Goal: Task Accomplishment & Management: Use online tool/utility

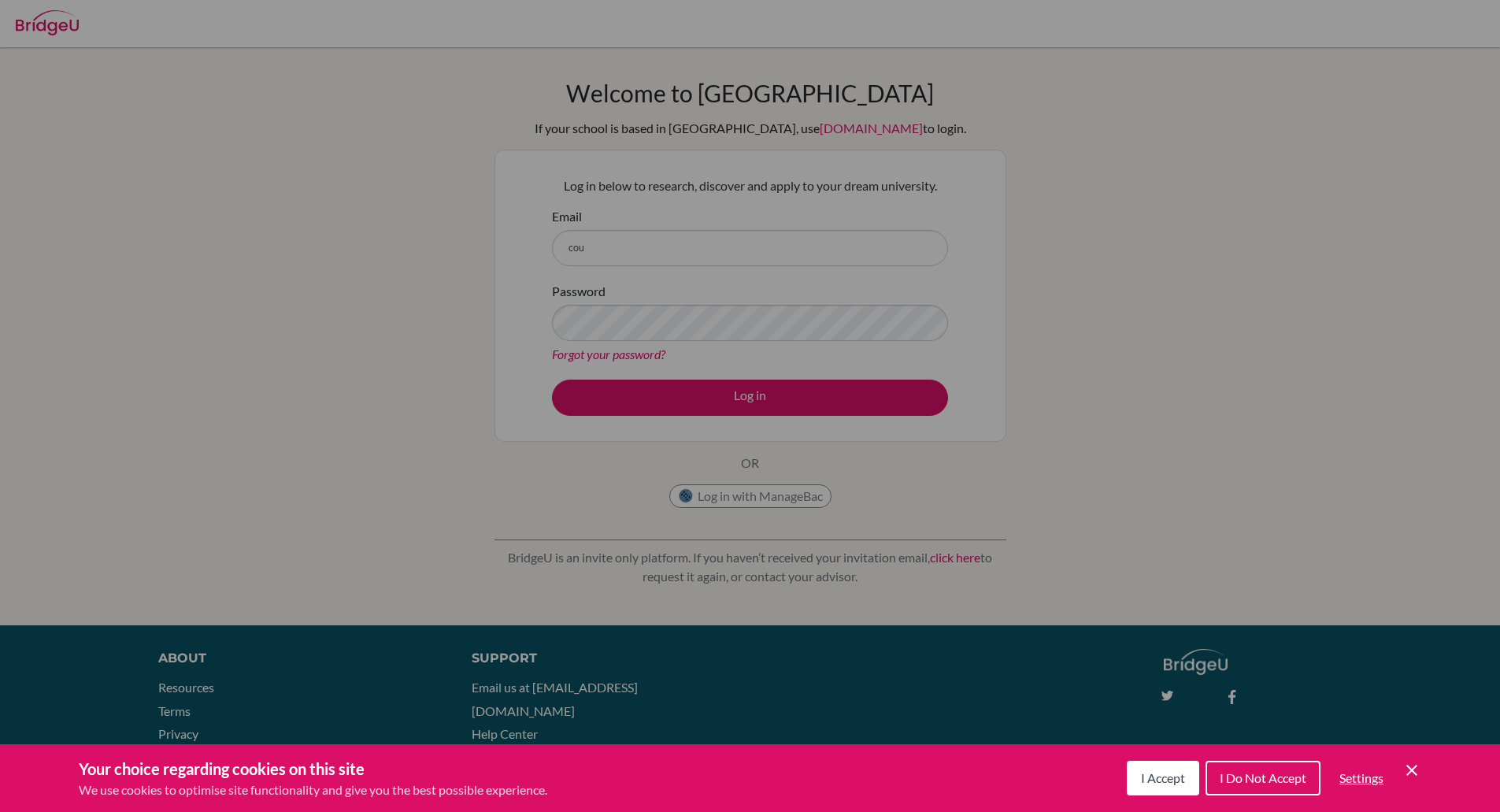
click at [1148, 785] on button "I Accept" at bounding box center [1163, 778] width 72 height 34
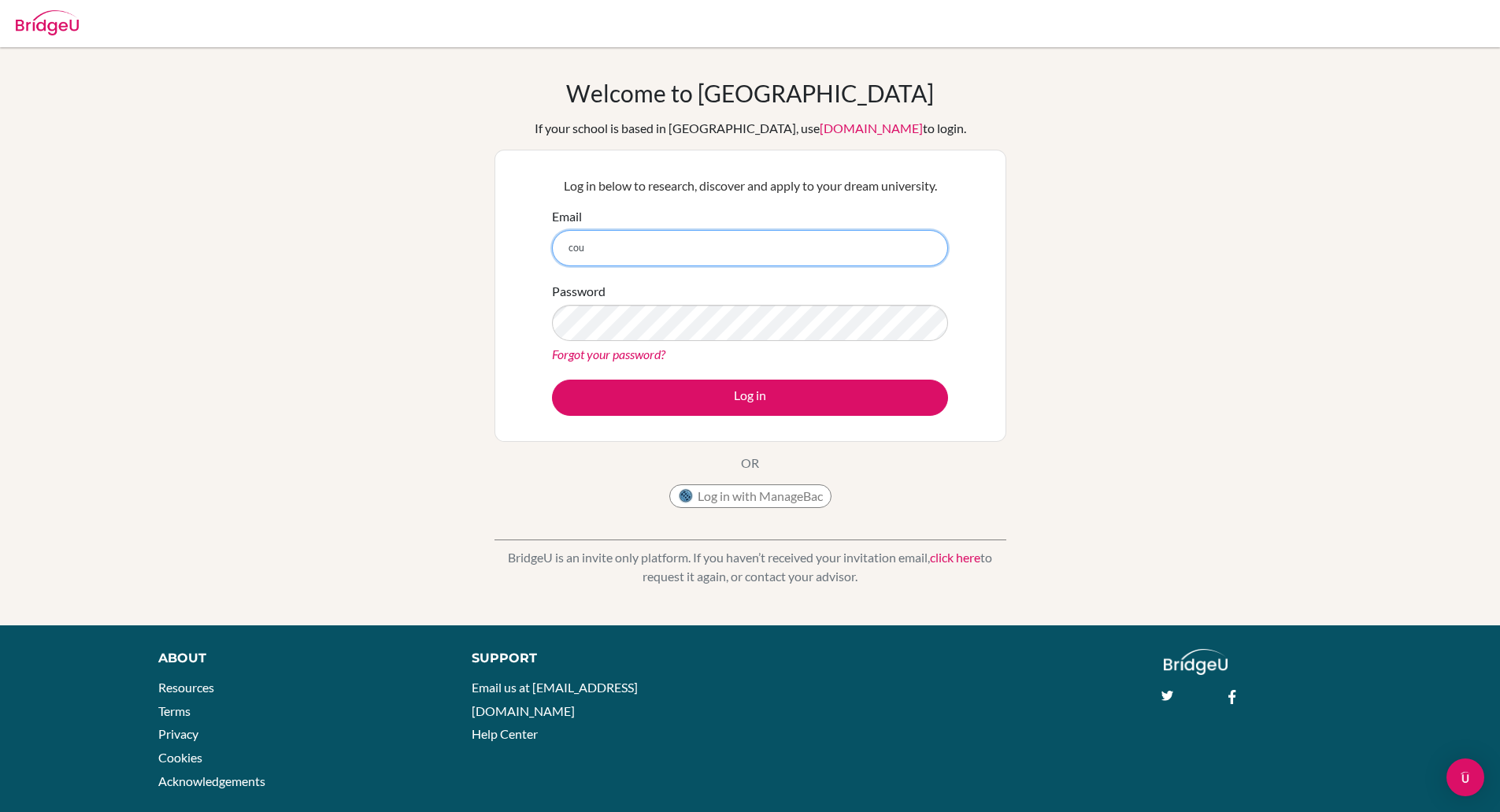
click at [600, 234] on input "cou" at bounding box center [750, 248] width 396 height 36
type input "[EMAIL_ADDRESS][DOMAIN_NAME]"
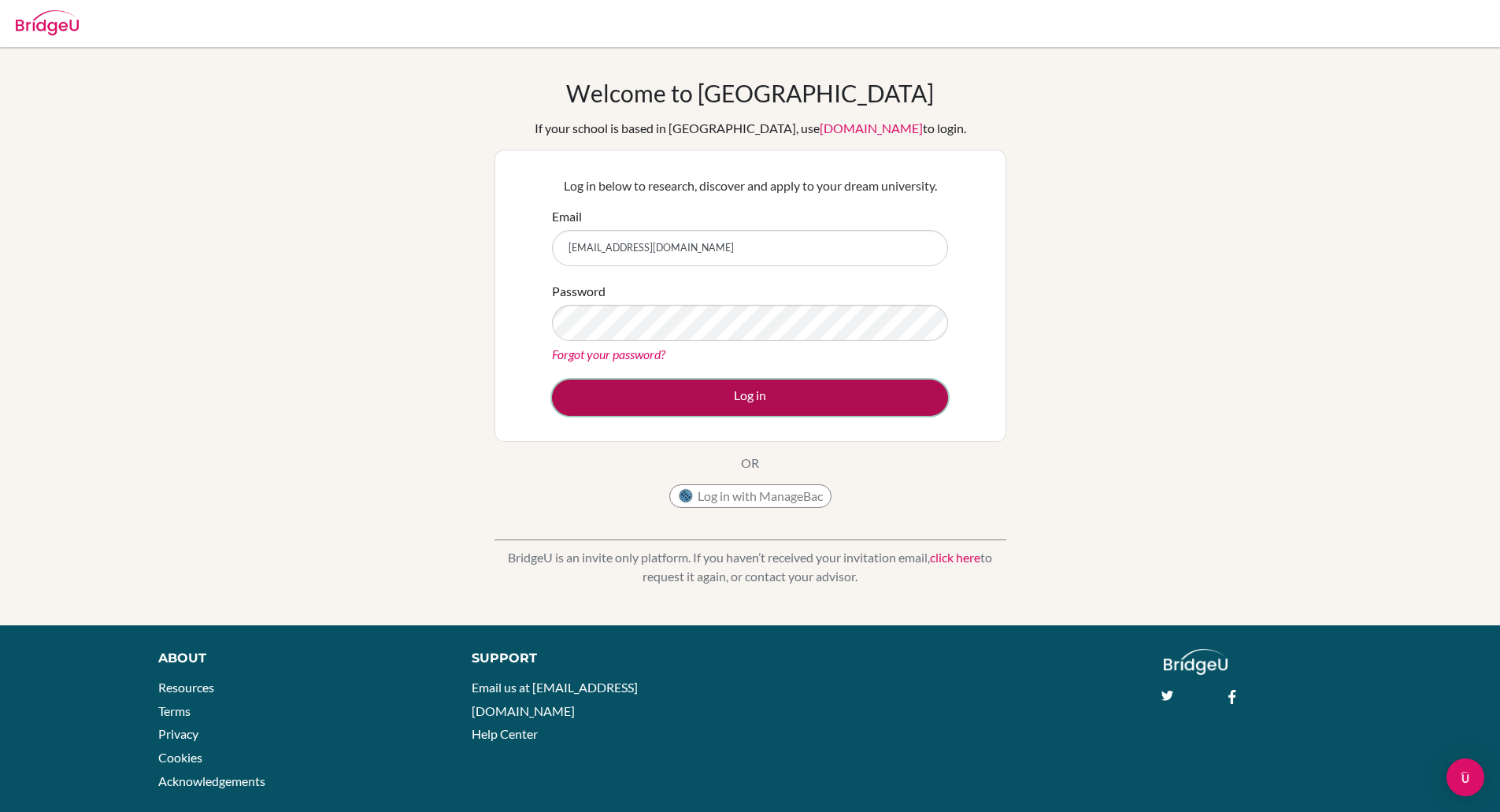
click at [654, 401] on button "Log in" at bounding box center [750, 398] width 396 height 36
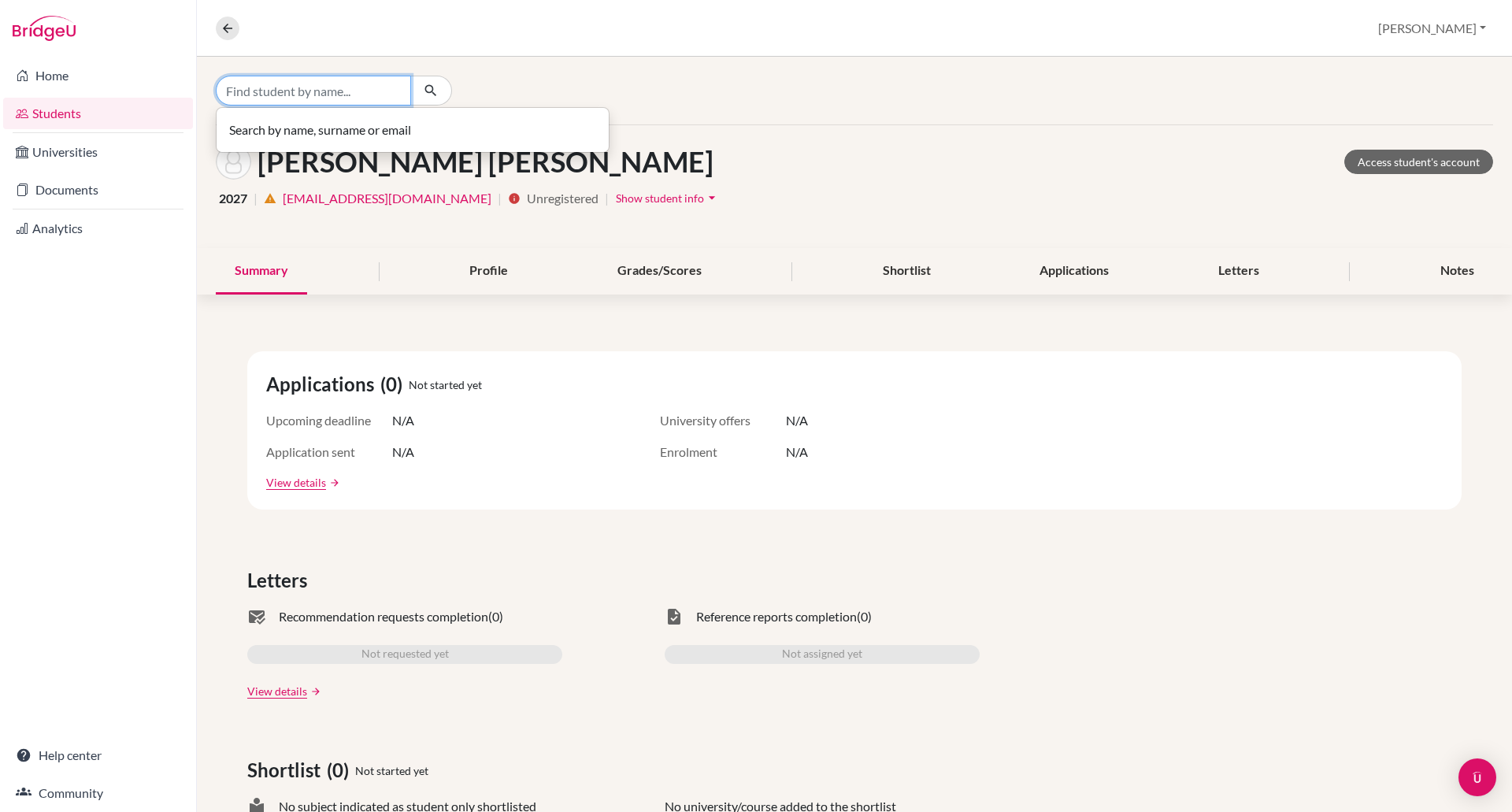
click at [364, 96] on input "Find student by name..." at bounding box center [313, 90] width 195 height 30
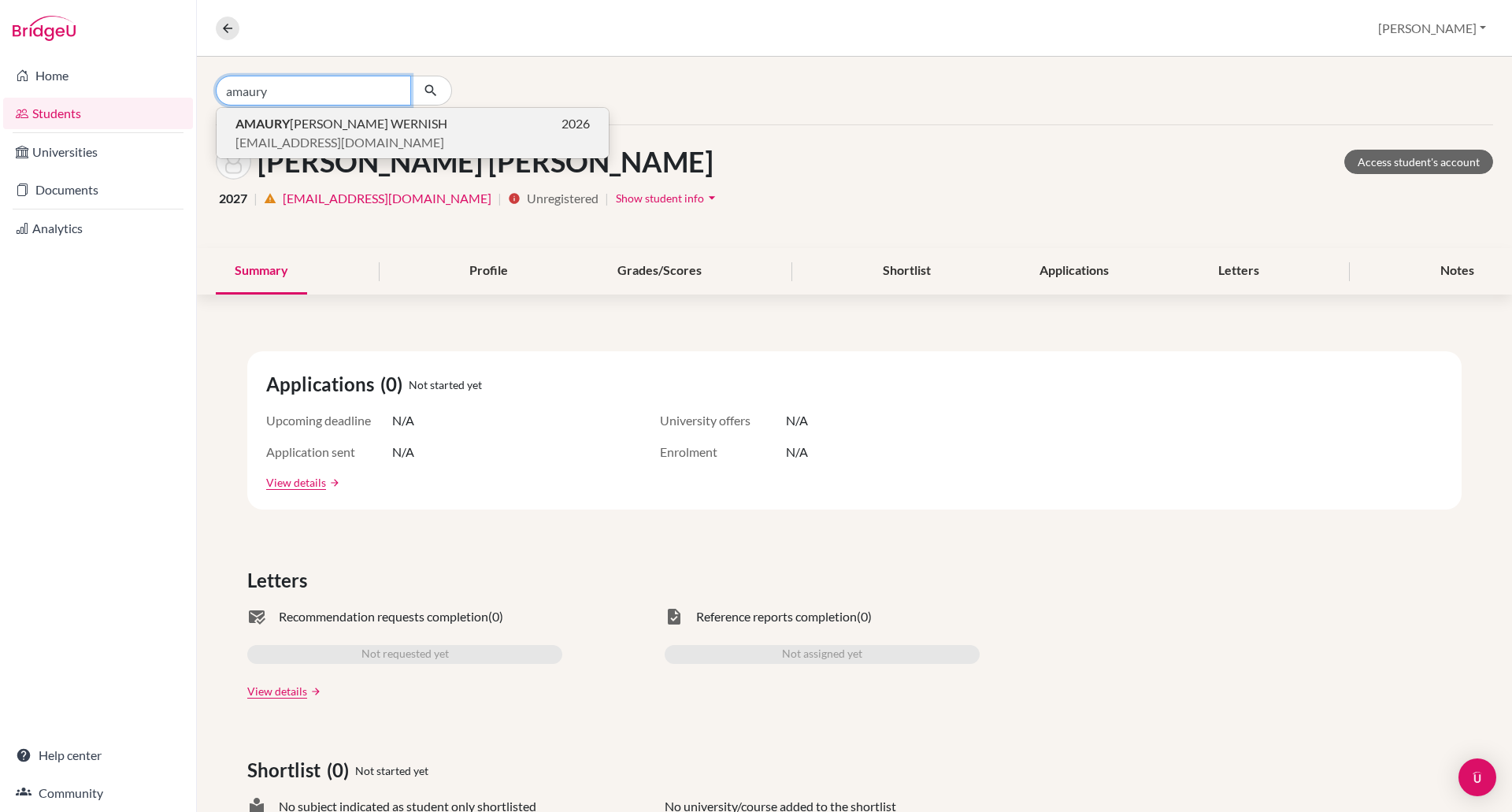
type input "amaury"
click at [356, 146] on span "aguzmandesangles@gmail.com" at bounding box center [339, 143] width 208 height 19
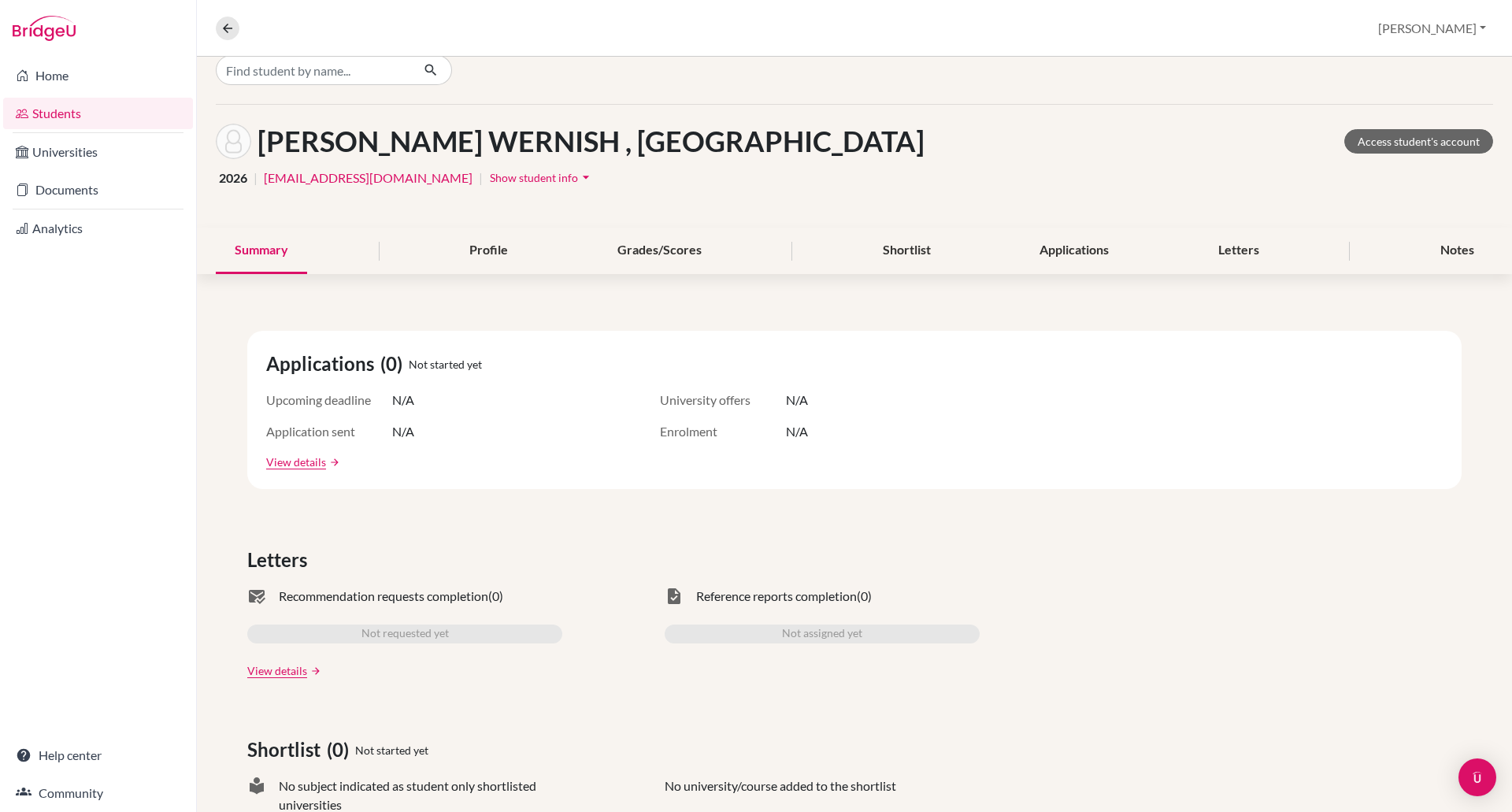
scroll to position [9, 0]
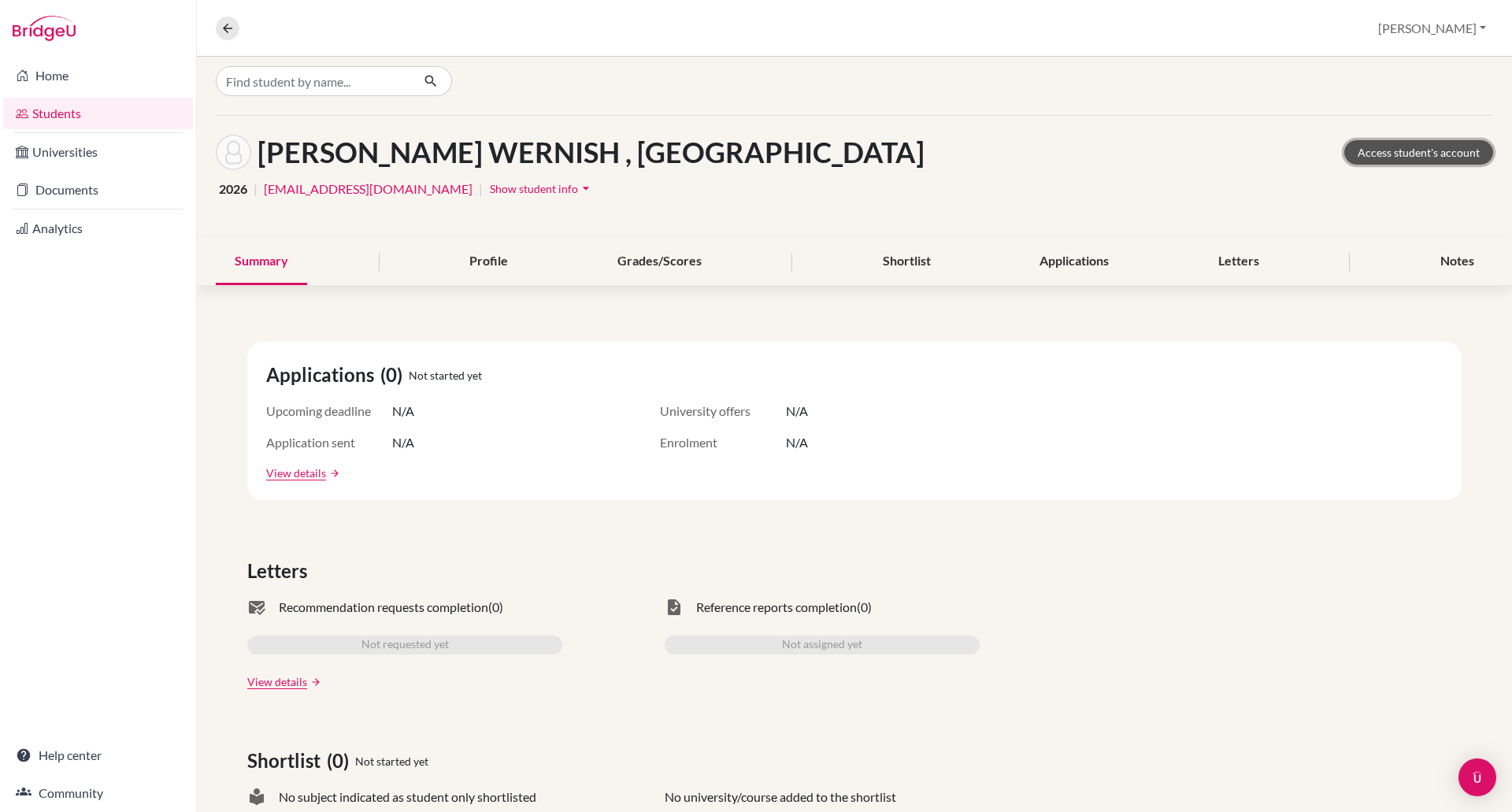
click at [1388, 147] on link "Access student's account" at bounding box center [1418, 152] width 149 height 24
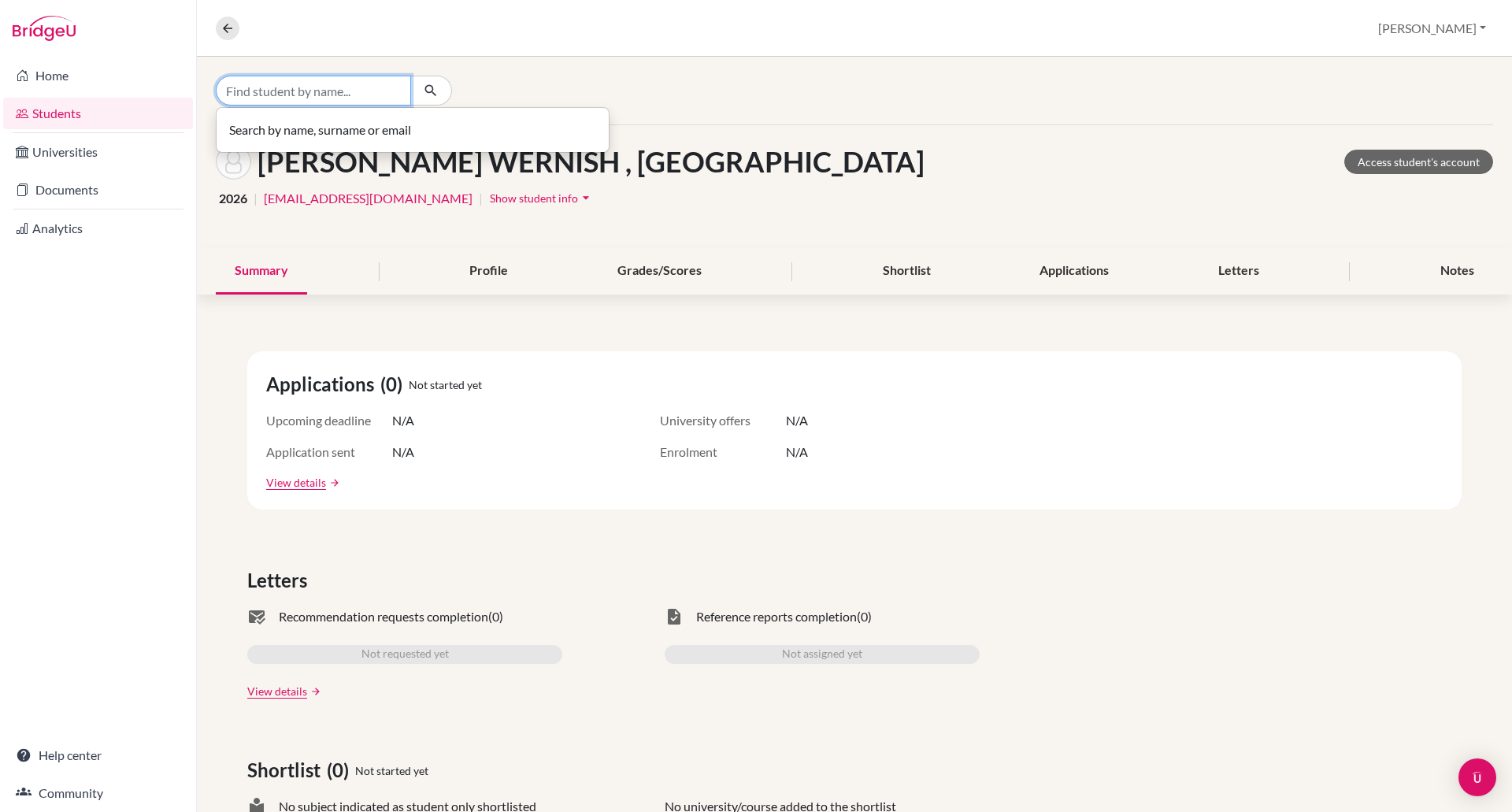
click at [322, 85] on input "Find student by name..." at bounding box center [313, 90] width 195 height 30
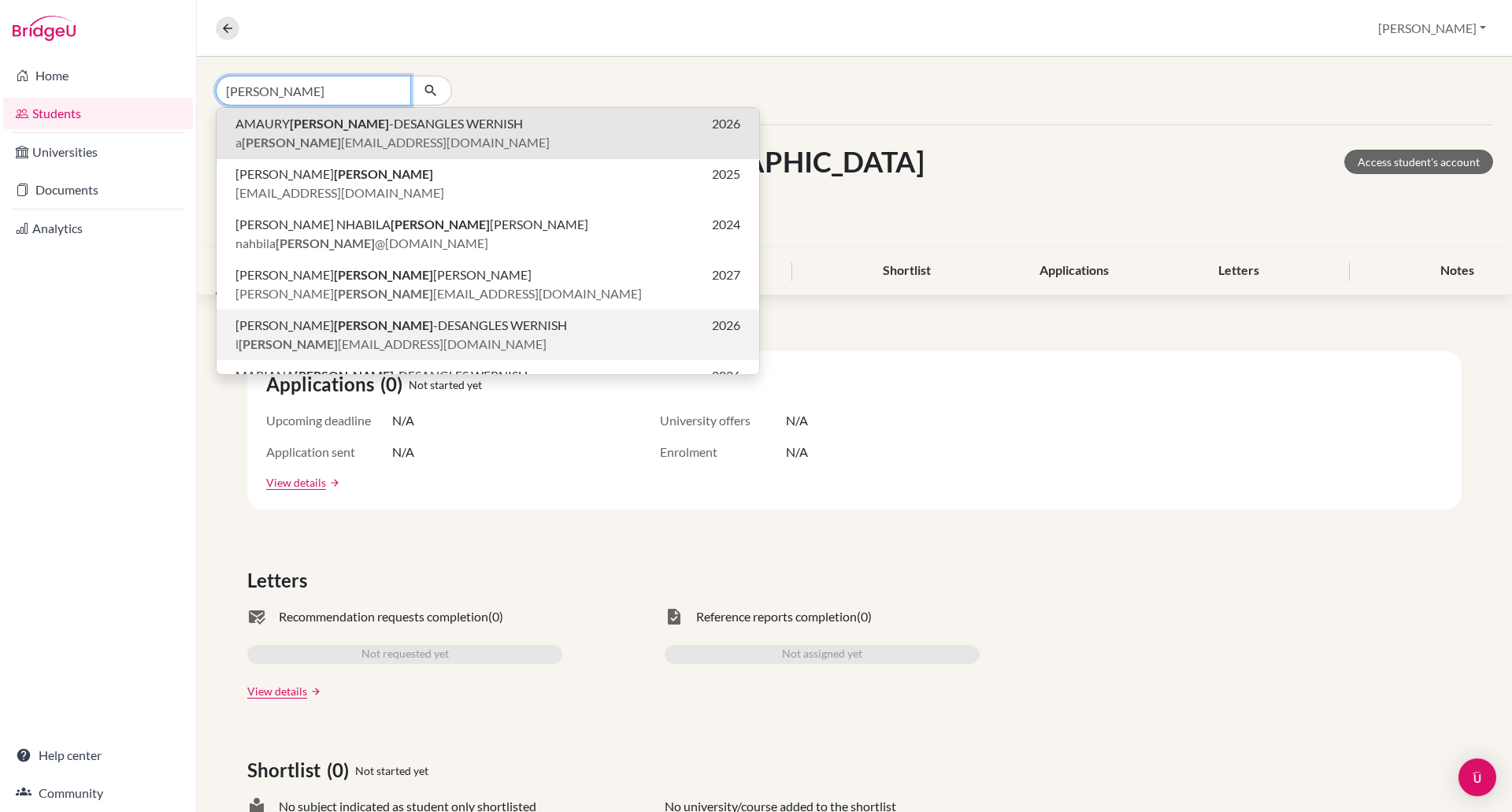
type input "guzman"
click at [312, 314] on button "LUCIA GUZMAN -DESANGLES WERNISH 2026 l guzman desangles@gmail.com" at bounding box center [487, 334] width 542 height 51
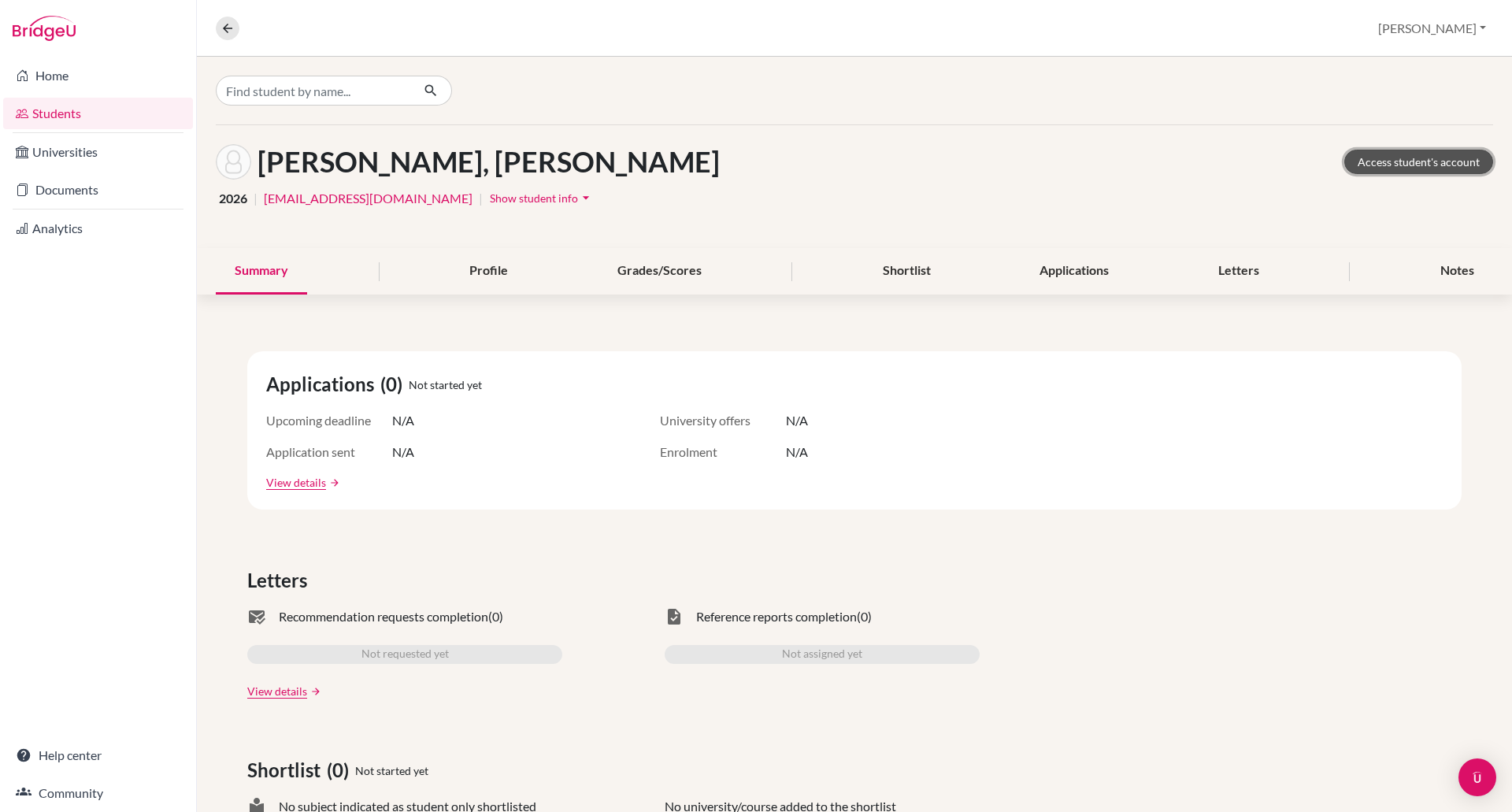
click at [1390, 155] on link "Access student's account" at bounding box center [1418, 162] width 149 height 24
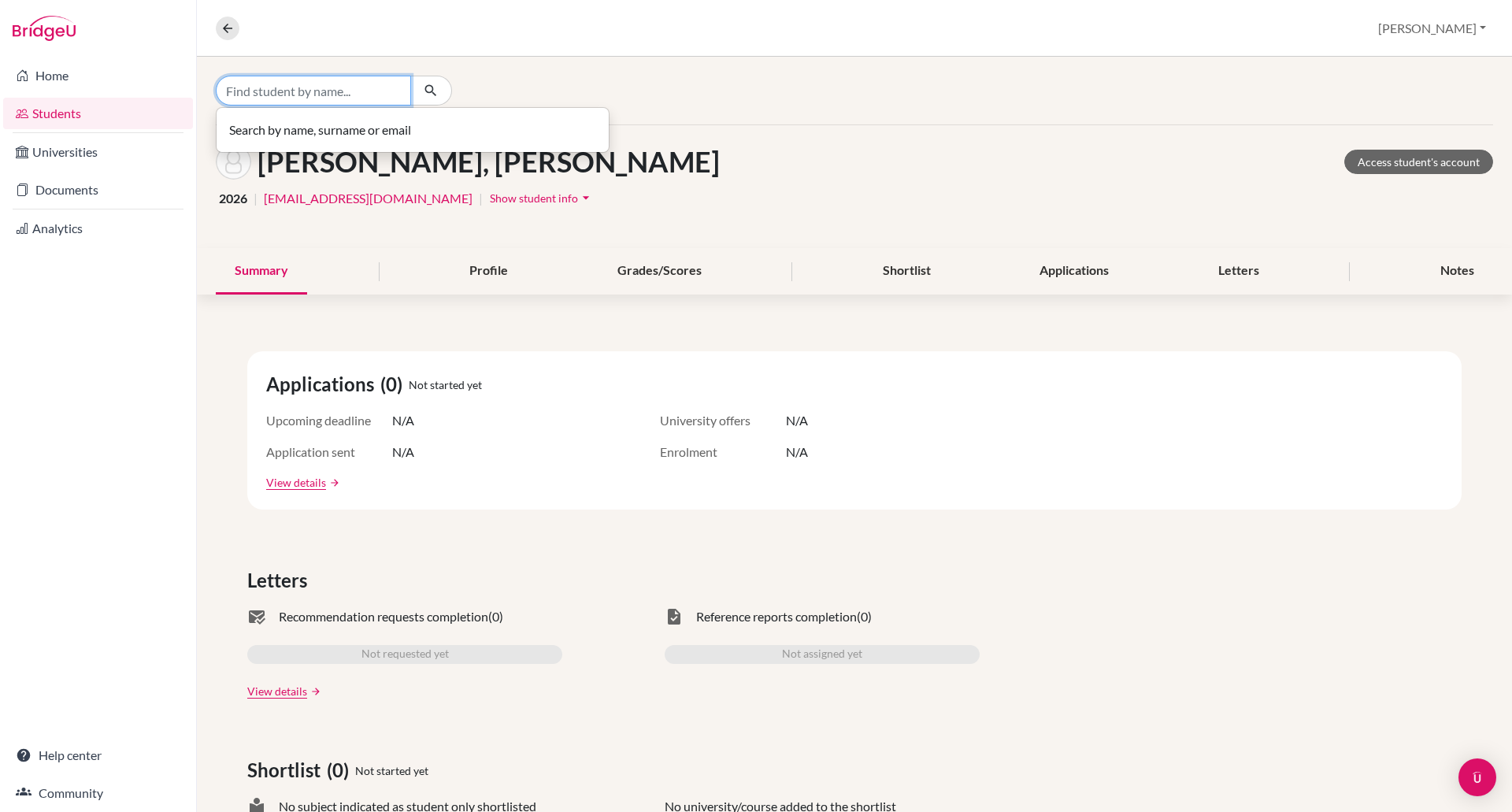
click at [307, 104] on input "Find student by name..." at bounding box center [313, 90] width 195 height 30
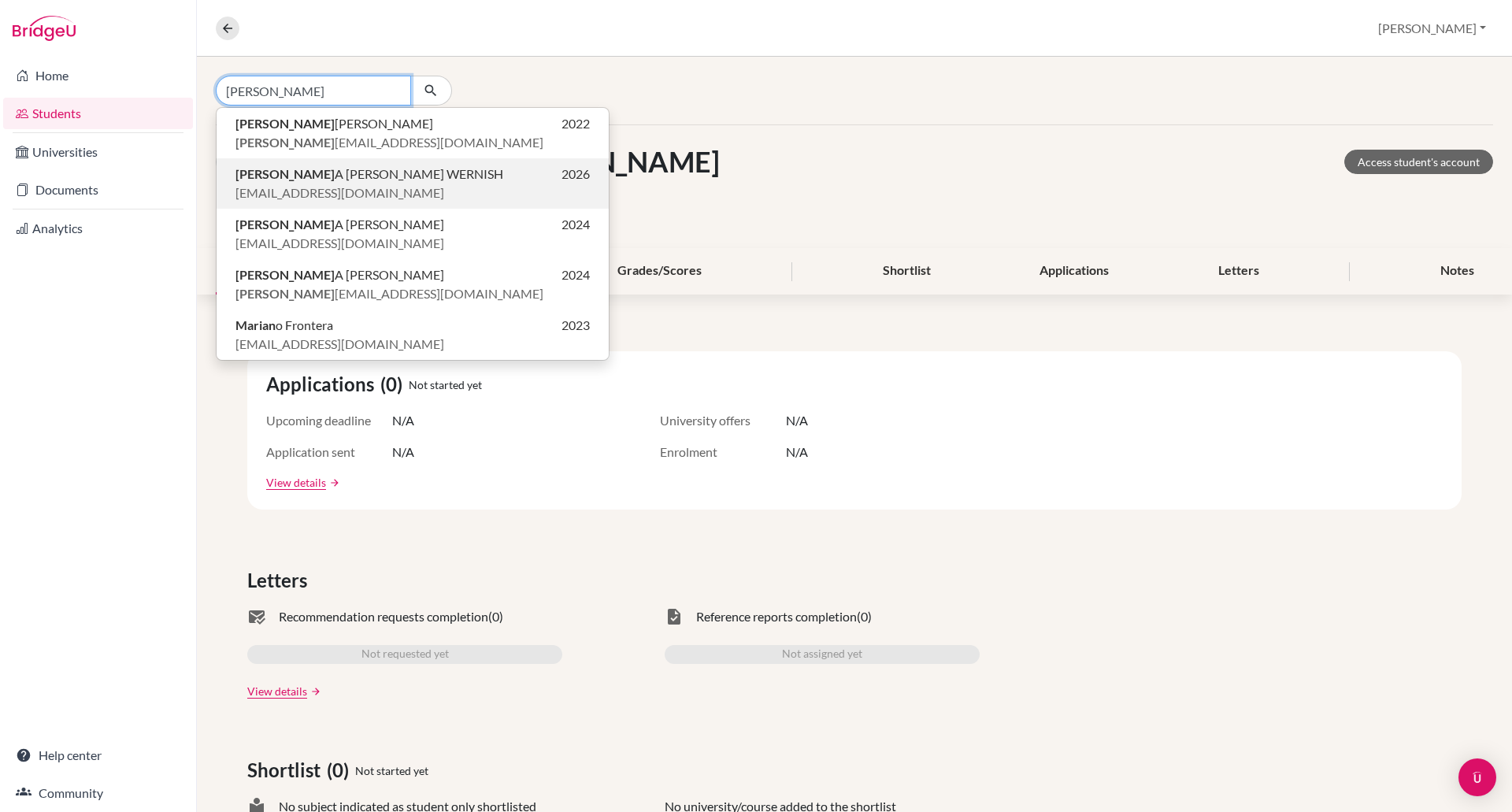
type input "marian"
click at [327, 175] on span "MARIAN A GUZMAN-DESANGLES WERNISH" at bounding box center [369, 174] width 268 height 19
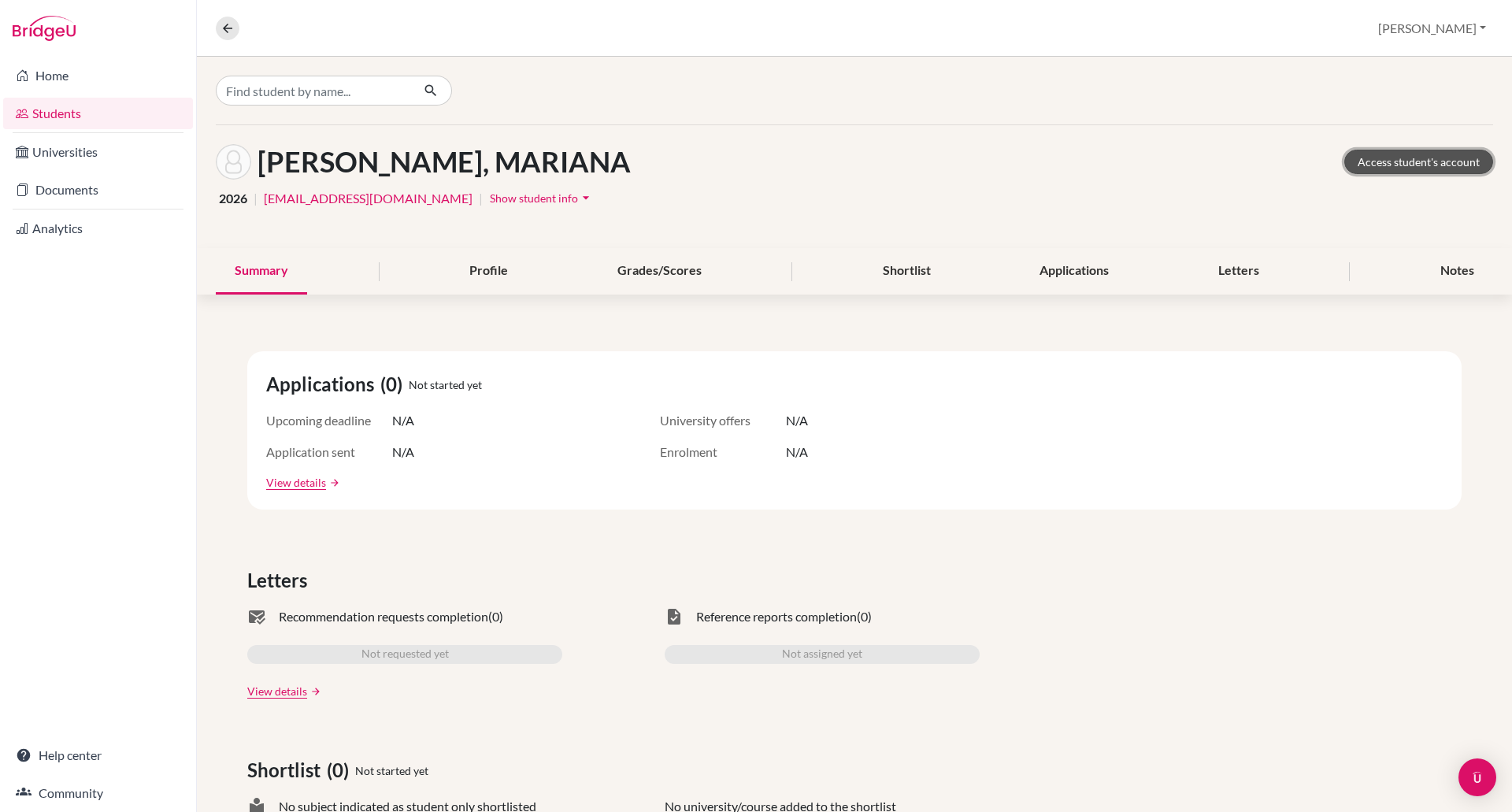
click at [1406, 161] on link "Access student's account" at bounding box center [1418, 162] width 149 height 24
